Goal: Task Accomplishment & Management: Use online tool/utility

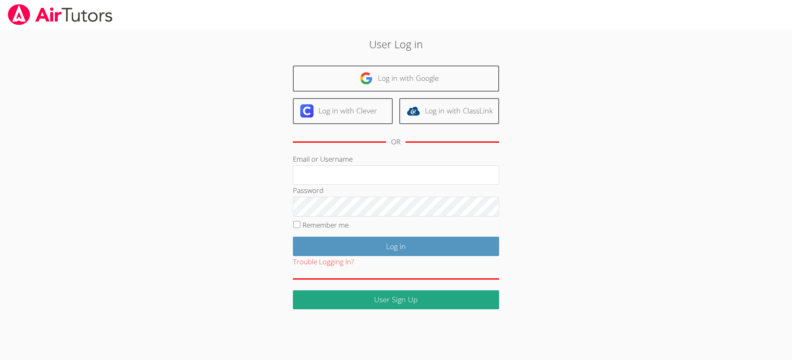
type input "[EMAIL_ADDRESS][DOMAIN_NAME]"
click at [297, 224] on input "Remember me" at bounding box center [296, 224] width 7 height 7
checkbox input "true"
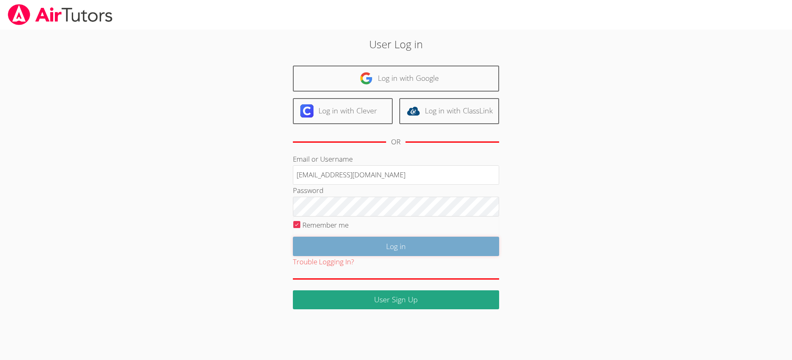
click at [345, 242] on input "Log in" at bounding box center [396, 246] width 206 height 19
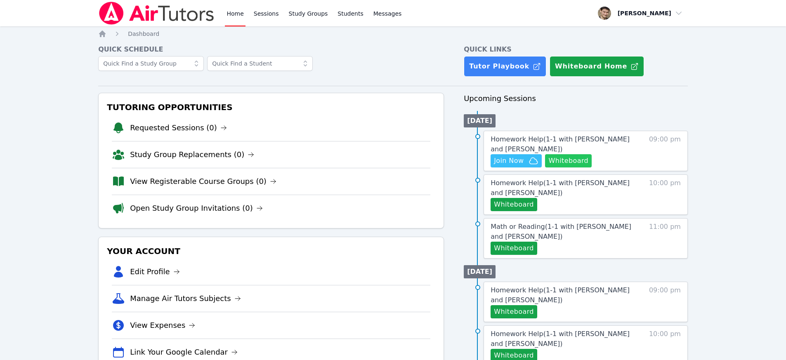
click at [562, 161] on button "Whiteboard" at bounding box center [568, 160] width 47 height 13
click at [761, 158] on div "Home Sessions Study Groups Students Messages Open user menu David Alaverdian Op…" at bounding box center [393, 224] width 786 height 449
click at [728, 130] on div "Home Sessions Study Groups Students Messages Open user menu David Alaverdian Op…" at bounding box center [393, 224] width 786 height 449
click at [521, 161] on span "Join Now" at bounding box center [509, 161] width 30 height 10
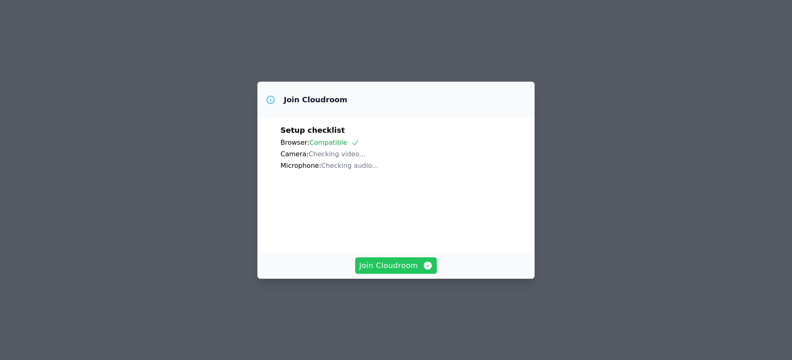
click at [396, 271] on span "Join Cloudroom" at bounding box center [396, 266] width 74 height 12
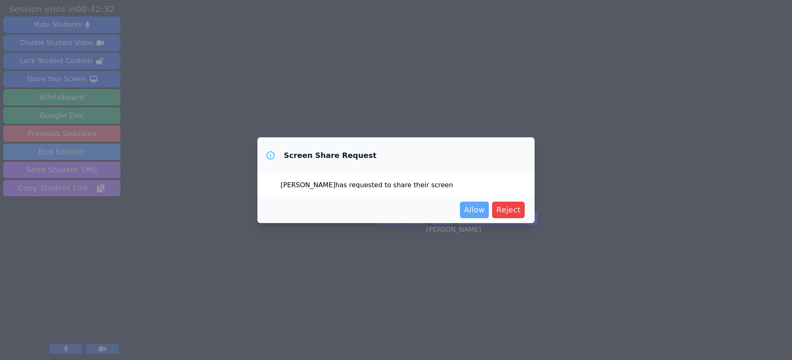
click at [485, 207] on span "Allow" at bounding box center [474, 210] width 21 height 12
